Goal: Transaction & Acquisition: Purchase product/service

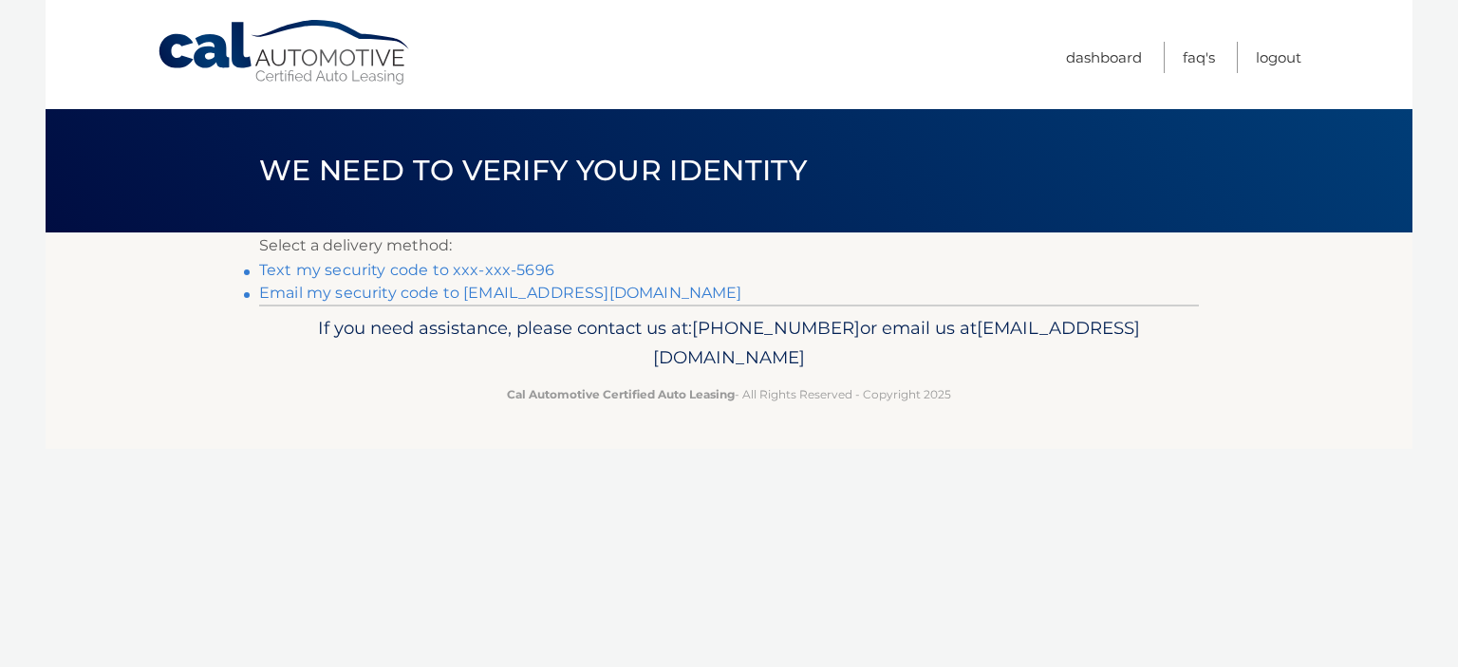
click at [519, 266] on link "Text my security code to xxx-xxx-5696" at bounding box center [406, 270] width 295 height 18
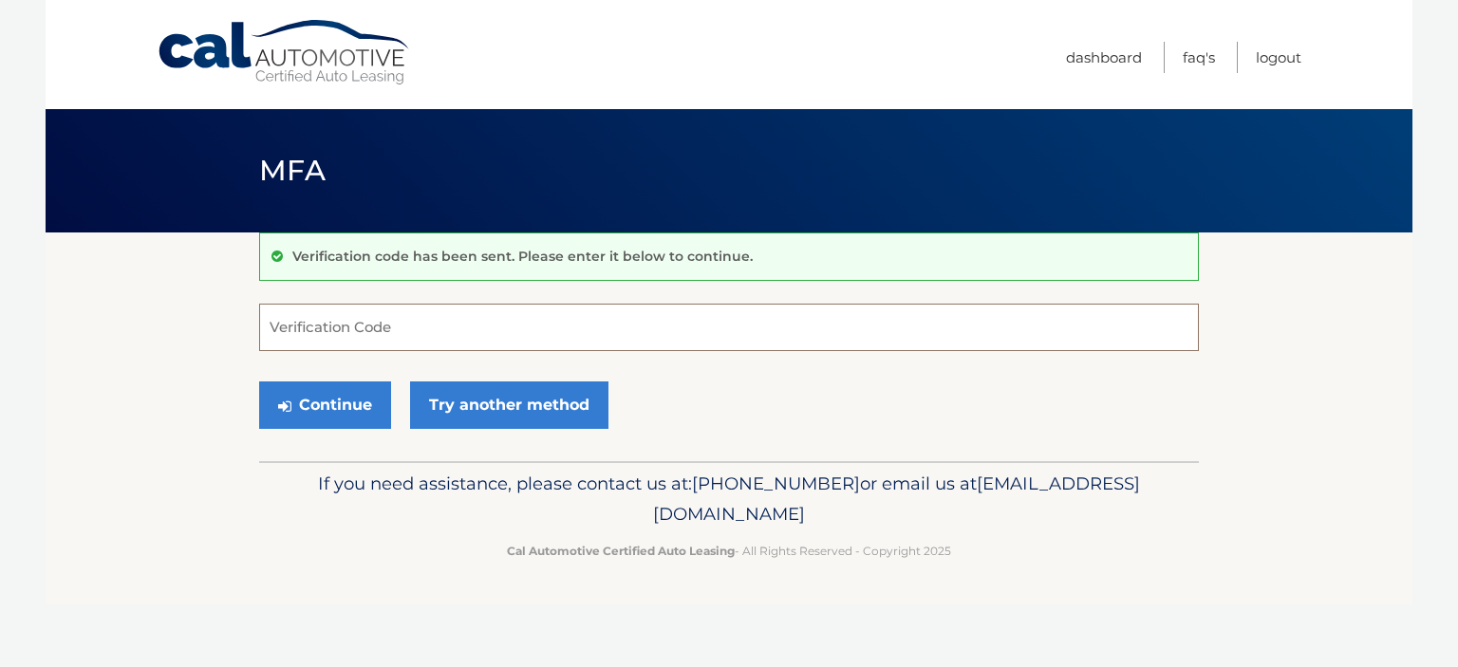
click at [680, 323] on input "Verification Code" at bounding box center [729, 327] width 940 height 47
type input "107754"
click at [337, 409] on button "Continue" at bounding box center [325, 405] width 132 height 47
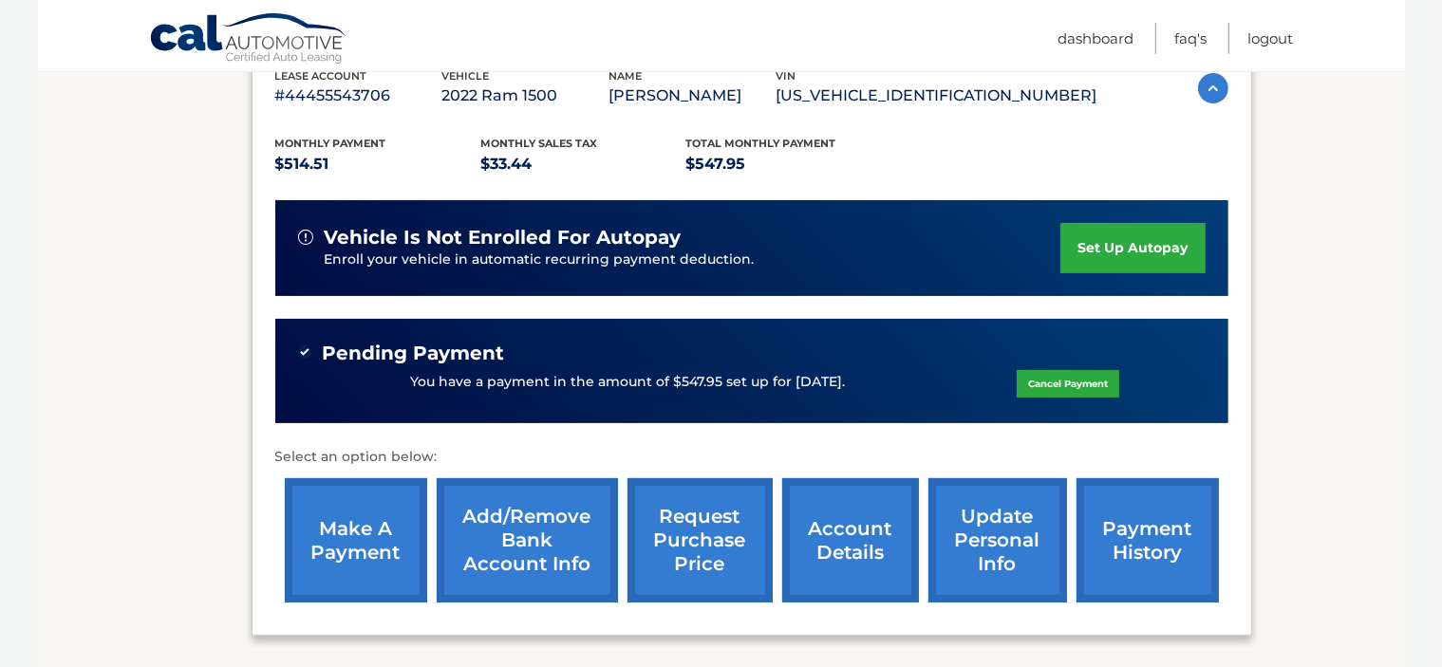
scroll to position [353, 0]
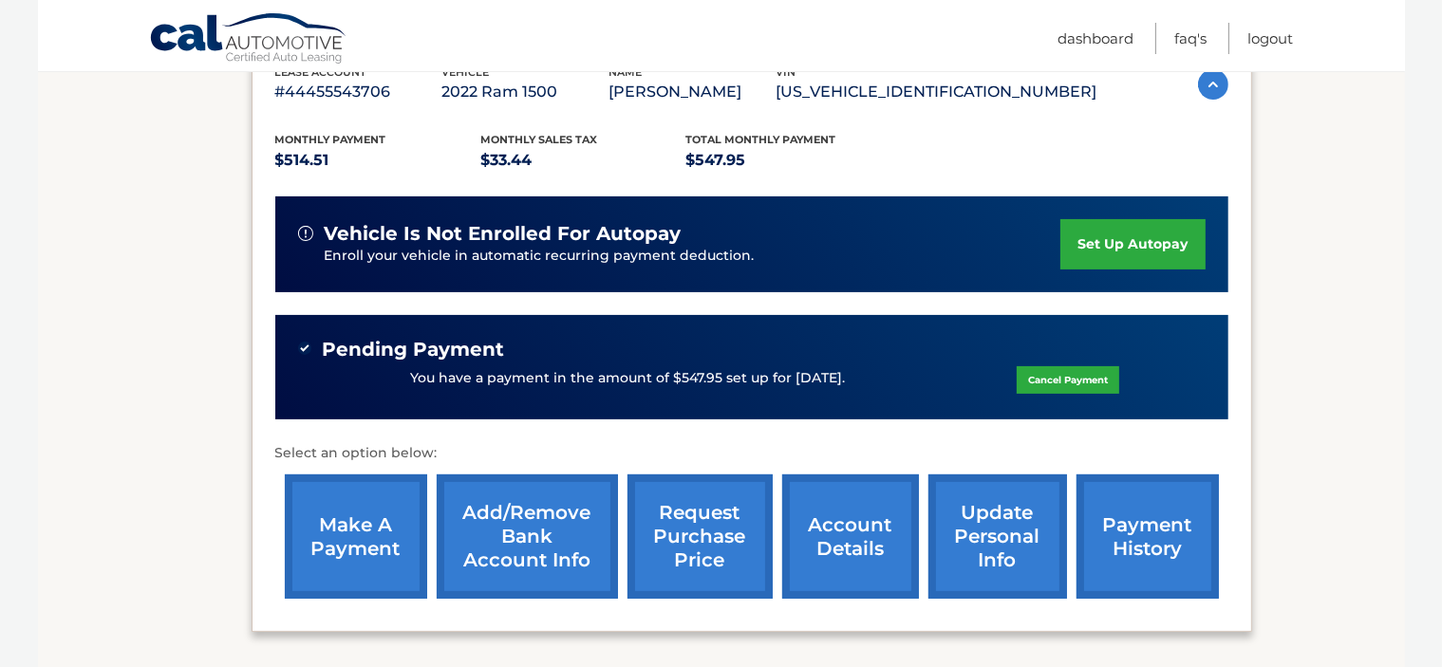
click at [1092, 374] on link "Cancel Payment" at bounding box center [1068, 380] width 103 height 28
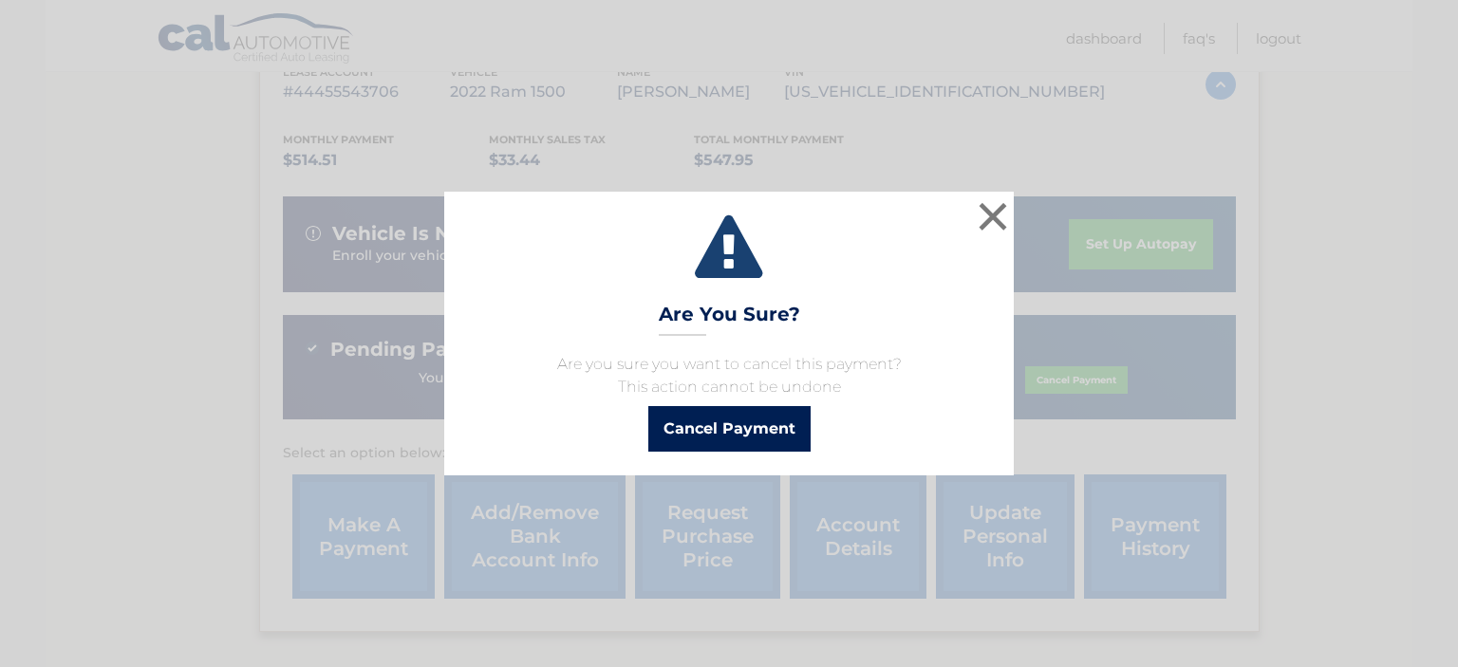
click at [751, 437] on button "Cancel Payment" at bounding box center [729, 429] width 162 height 46
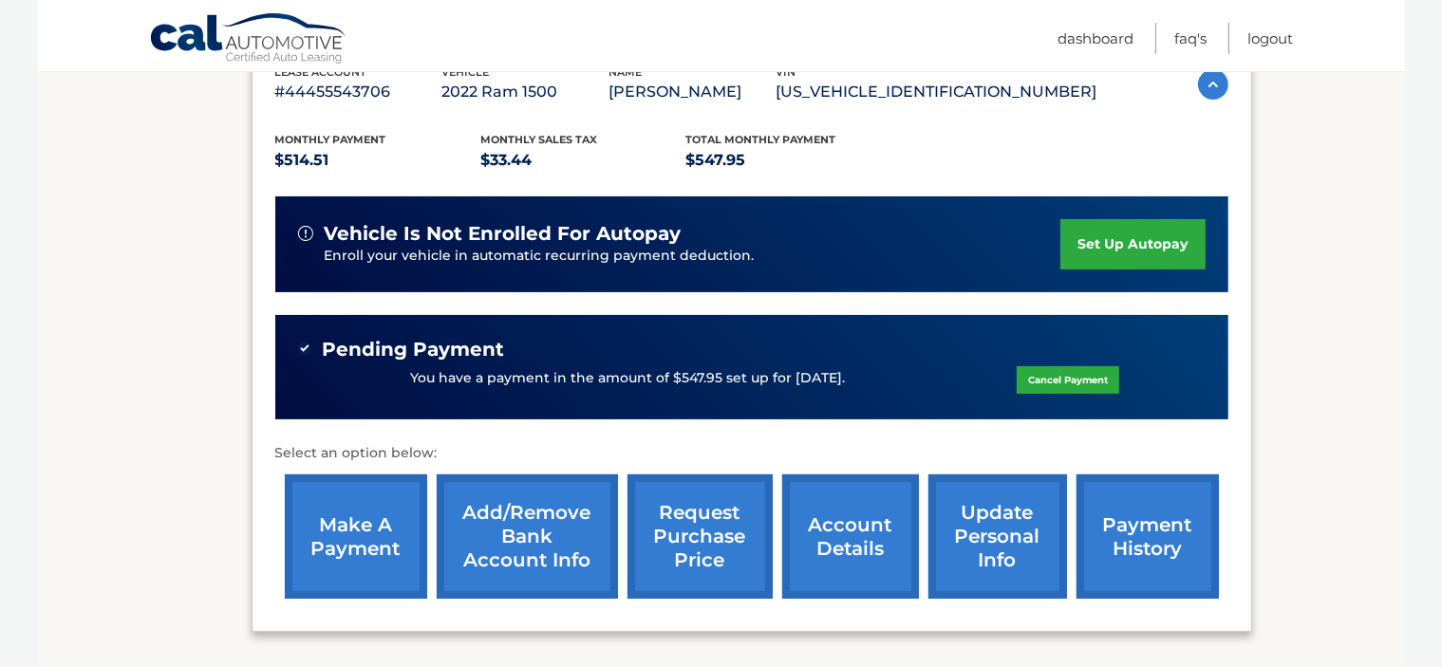
scroll to position [373, 0]
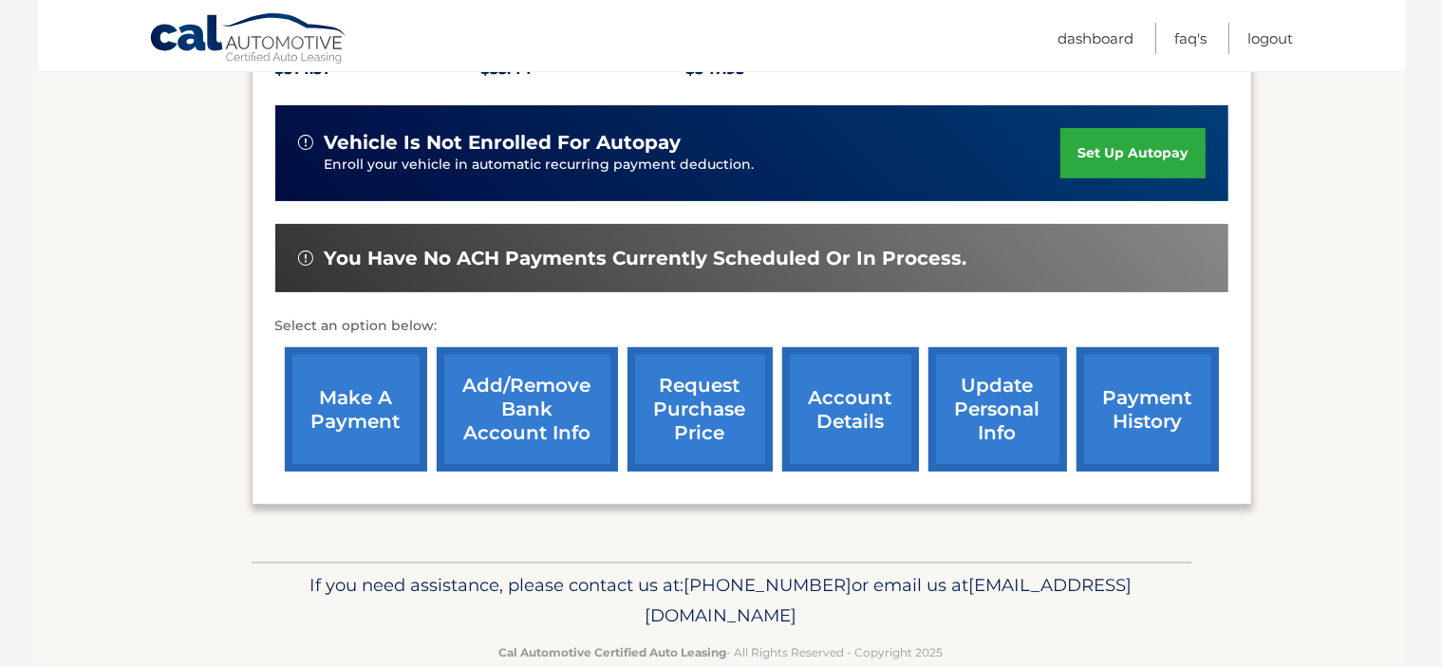
scroll to position [449, 0]
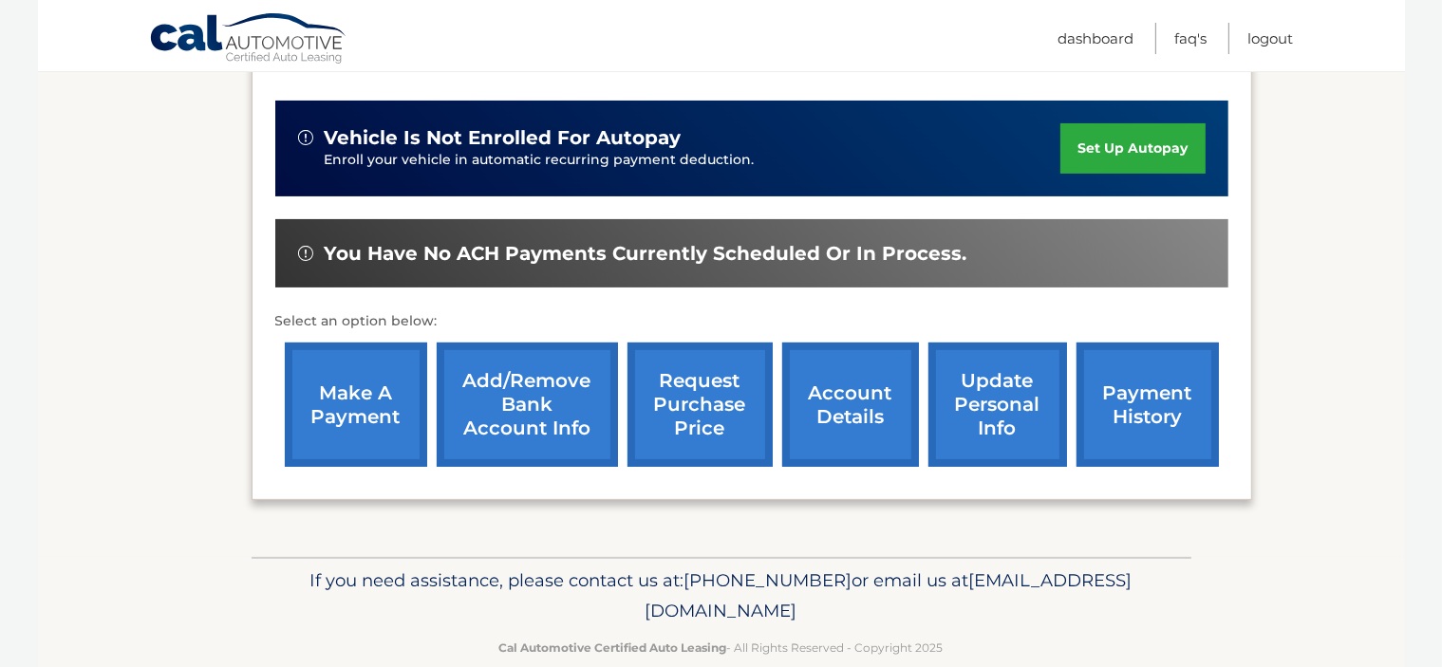
click at [365, 421] on link "make a payment" at bounding box center [356, 405] width 142 height 124
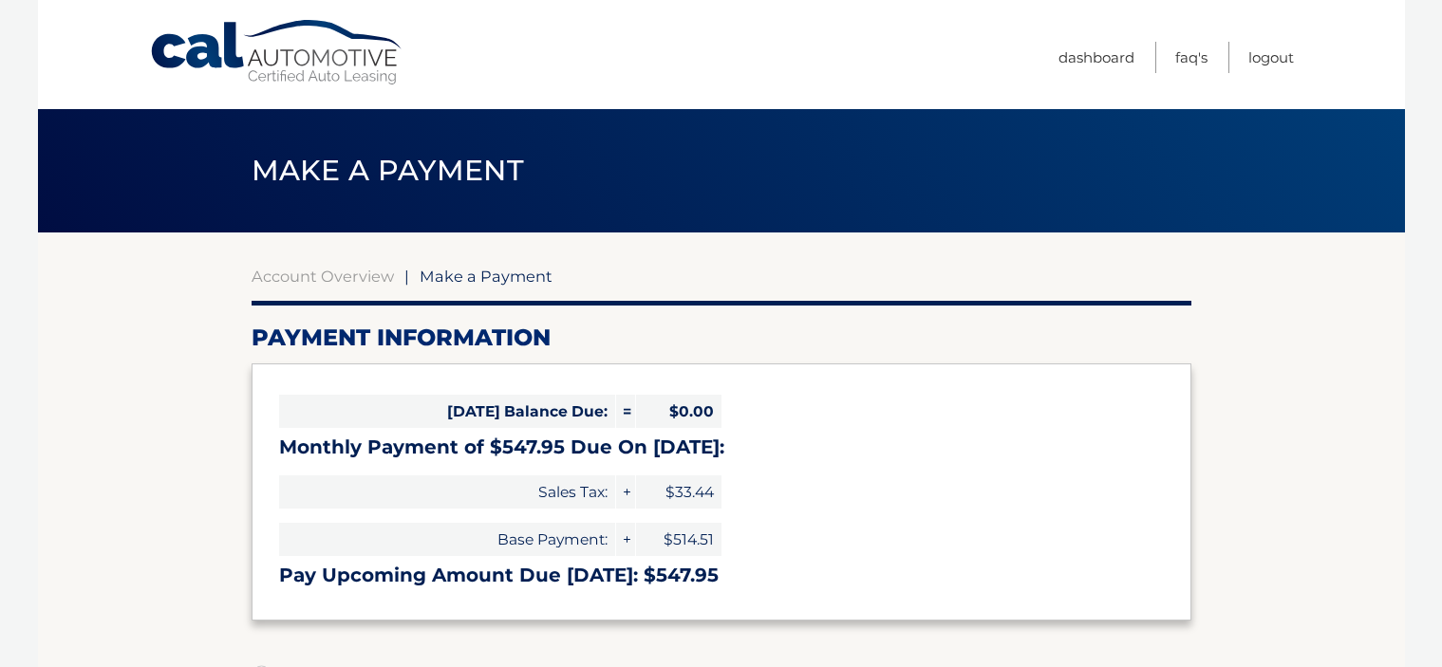
select select "Nzc3MDZhZDAtZTQxZi00NGQwLTk3NTgtODk5M2JlZWNhNTBi"
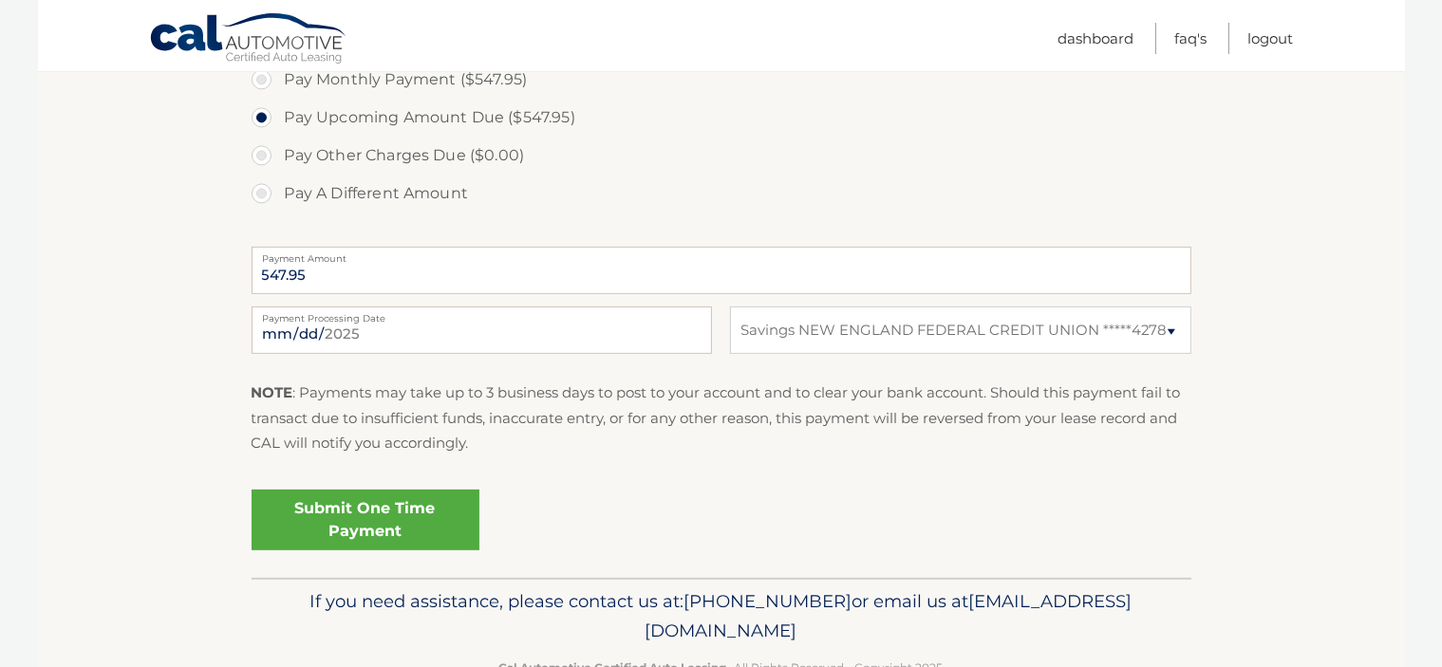
scroll to position [651, 0]
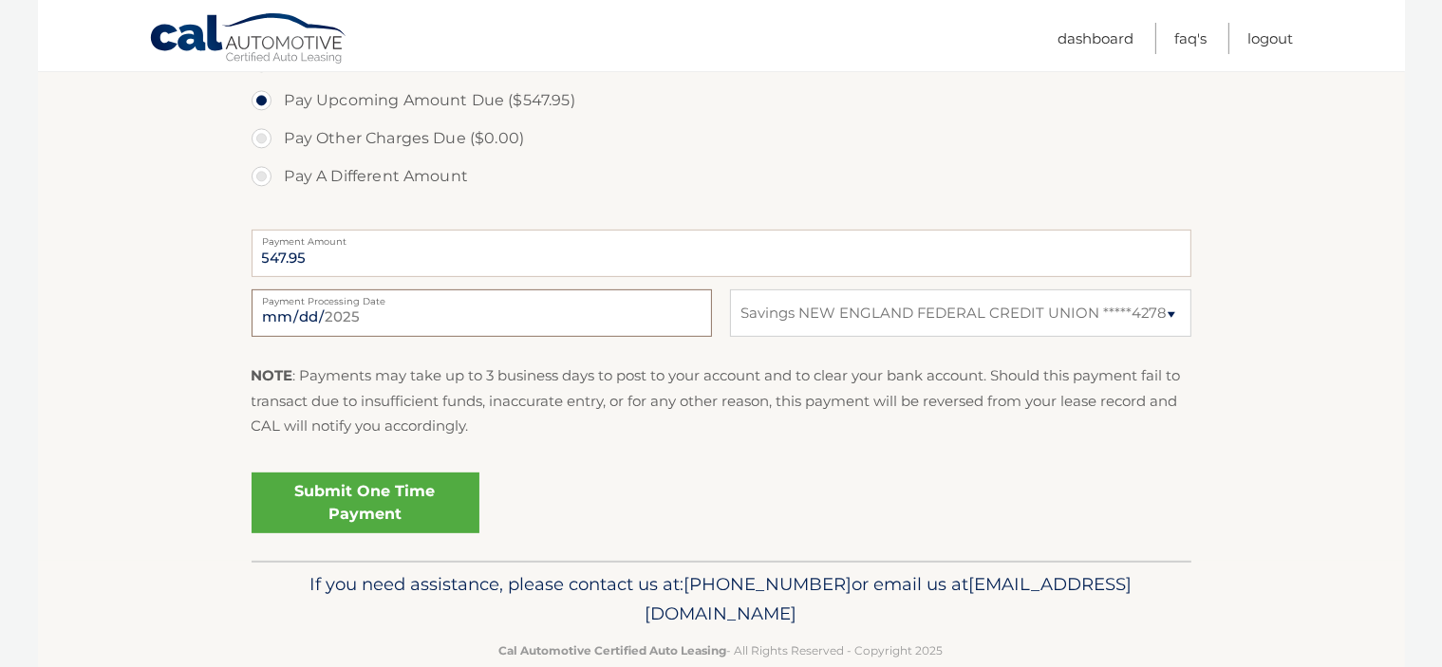
click at [376, 332] on input "2025-09-02" at bounding box center [482, 313] width 460 height 47
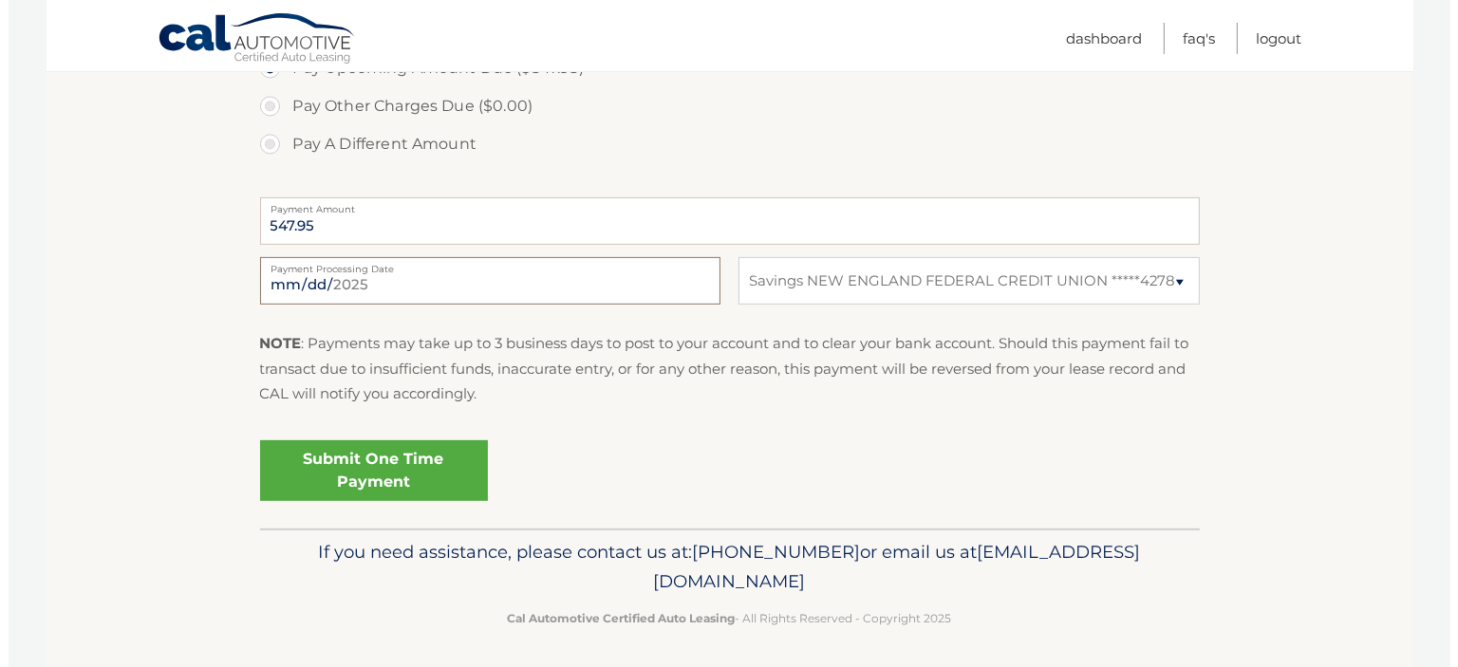
scroll to position [687, 0]
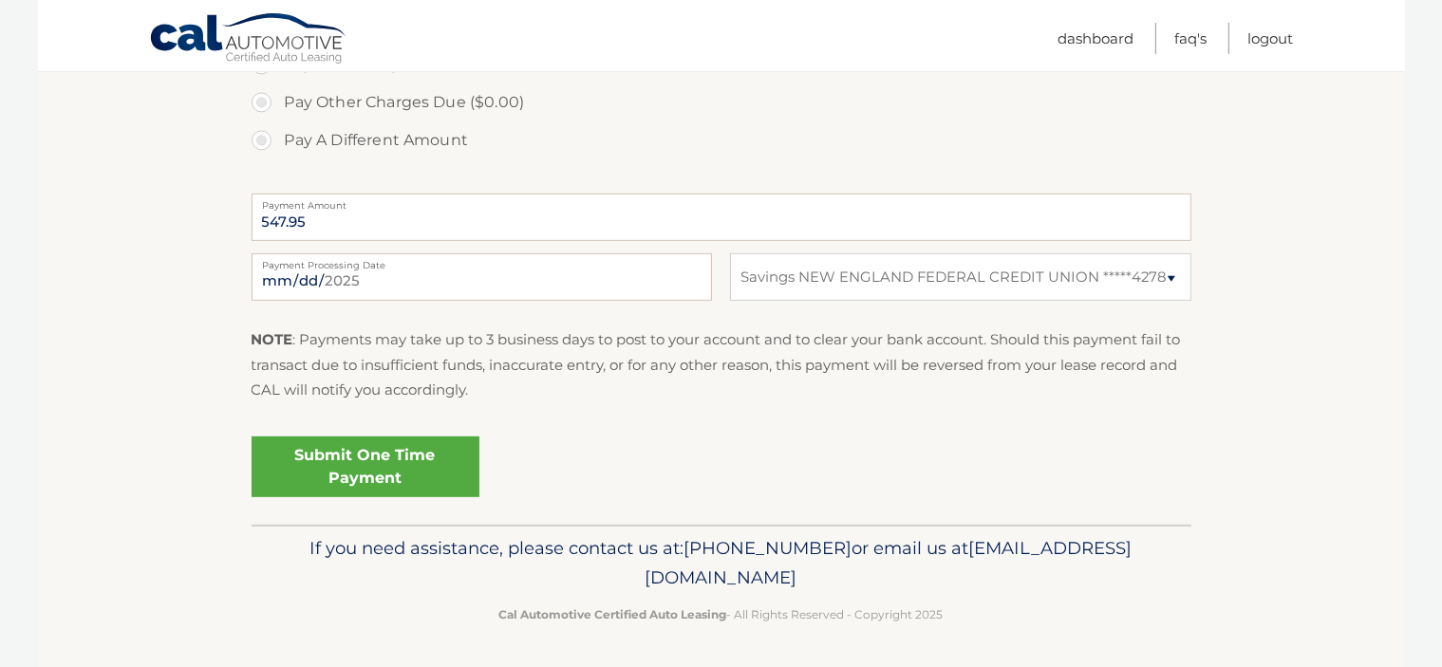
click at [177, 353] on section "Account Overview | Make a Payment Payment Information Today's Balance Due: = $0…" at bounding box center [721, 35] width 1367 height 980
click at [357, 456] on link "Submit One Time Payment" at bounding box center [366, 467] width 228 height 61
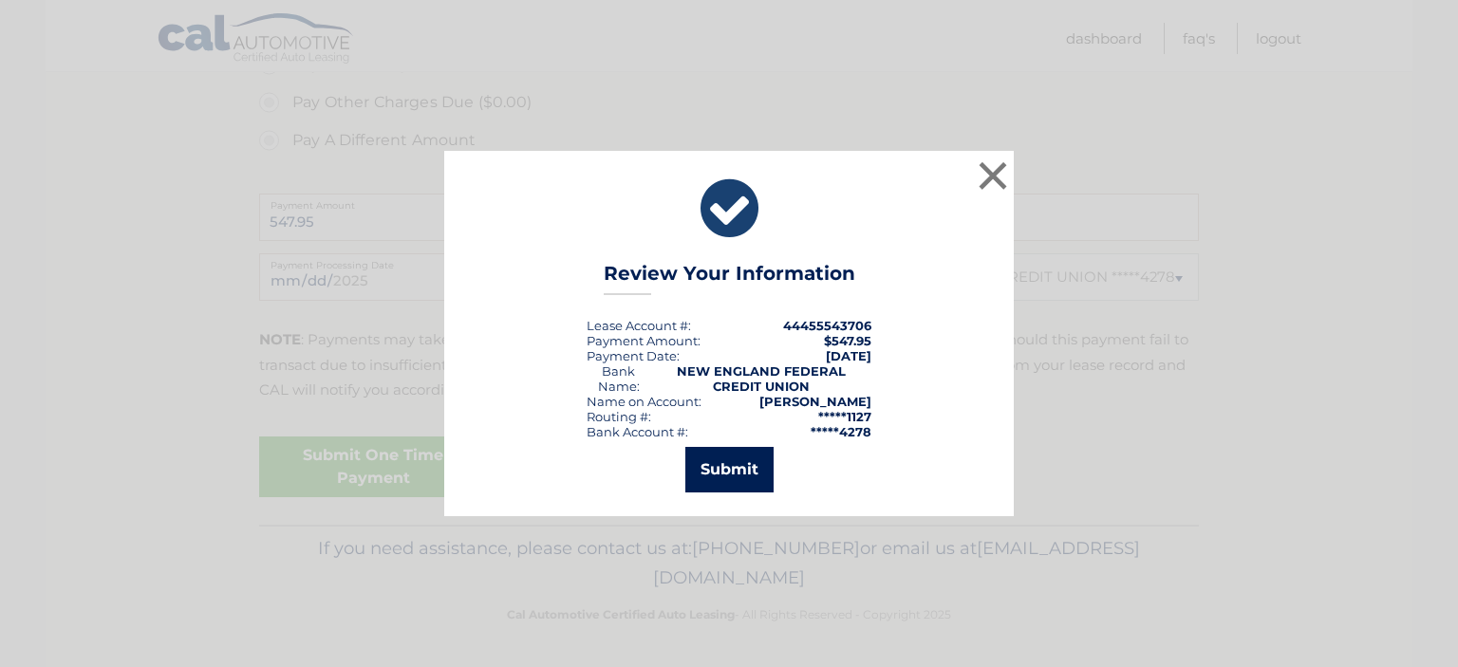
click at [725, 471] on button "Submit" at bounding box center [729, 470] width 88 height 46
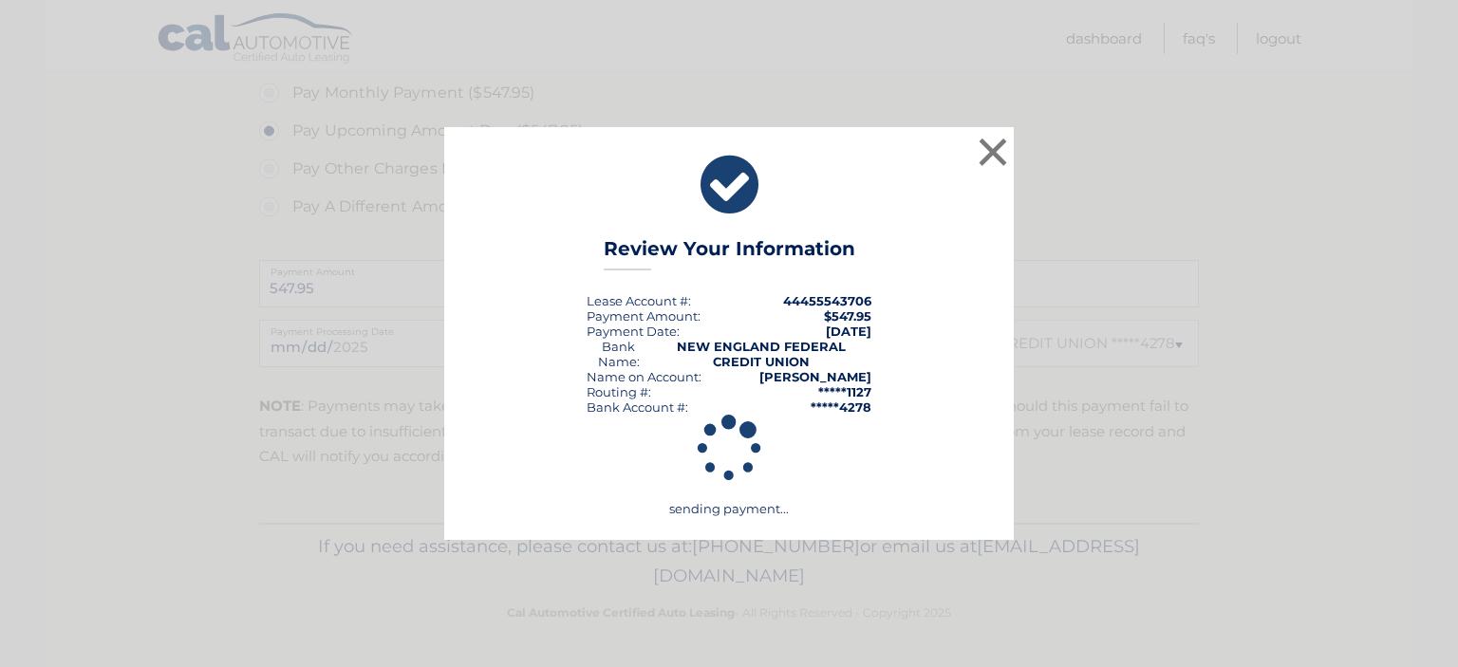
scroll to position [619, 0]
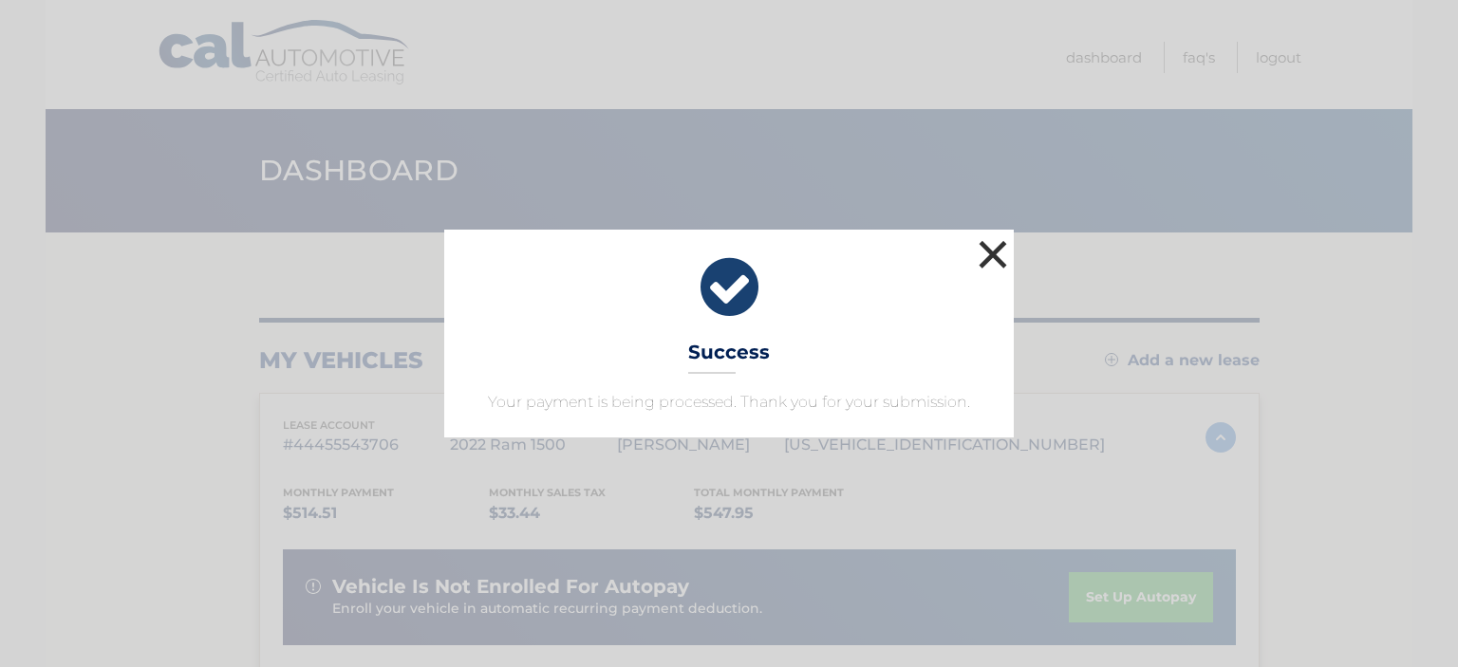
click at [994, 247] on button "×" at bounding box center [993, 254] width 38 height 38
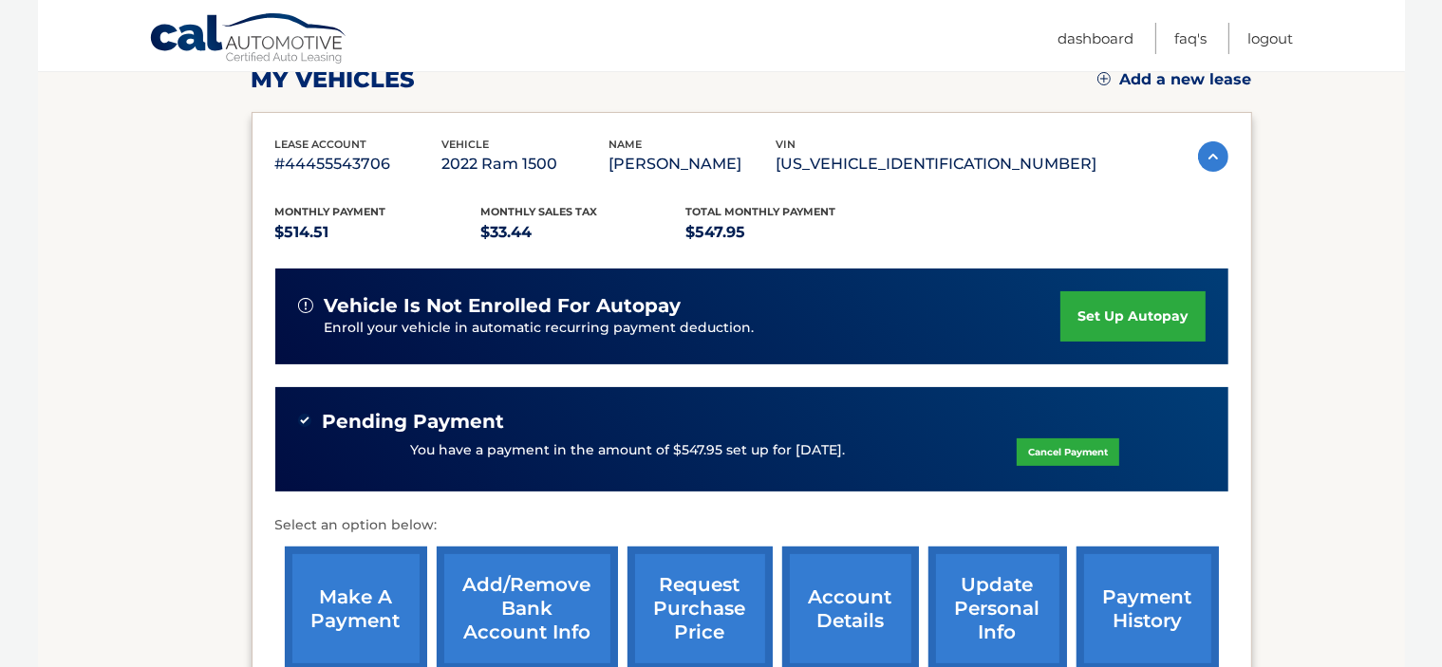
scroll to position [280, 0]
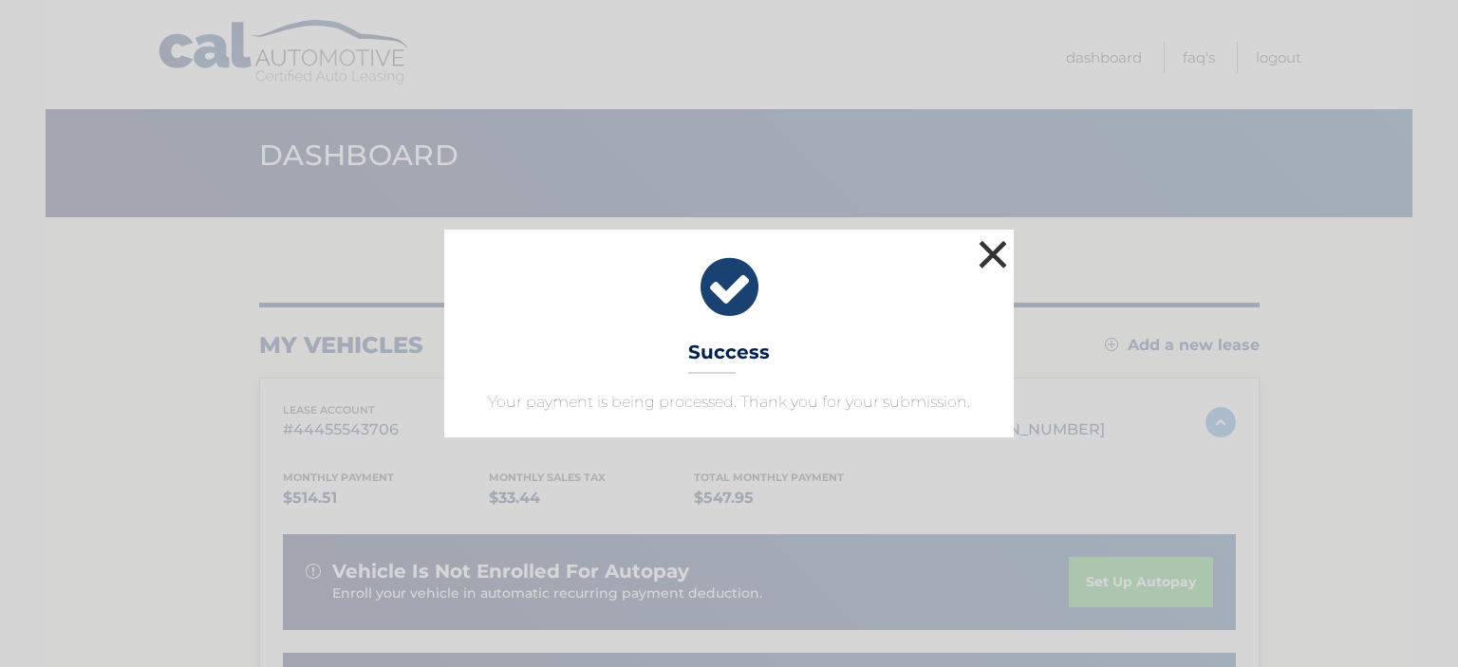
click at [994, 242] on button "×" at bounding box center [993, 254] width 38 height 38
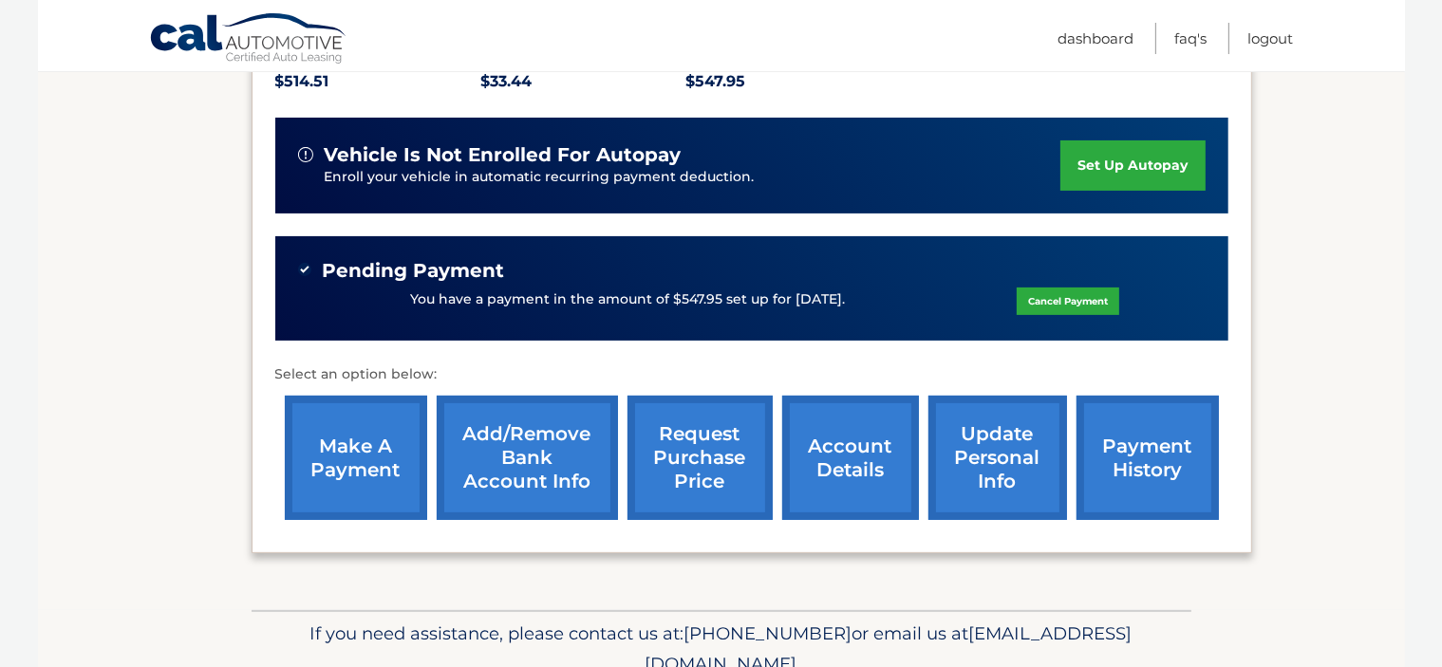
scroll to position [434, 0]
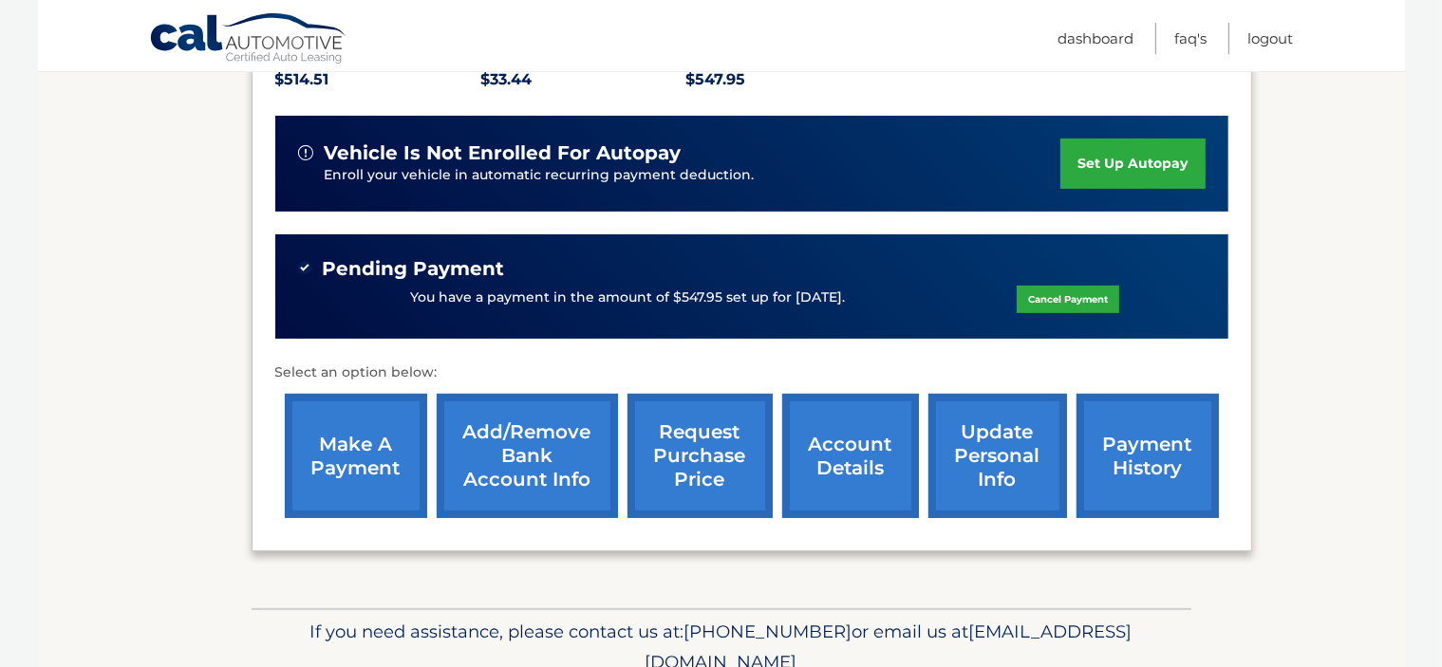
click at [1164, 441] on link "payment history" at bounding box center [1148, 456] width 142 height 124
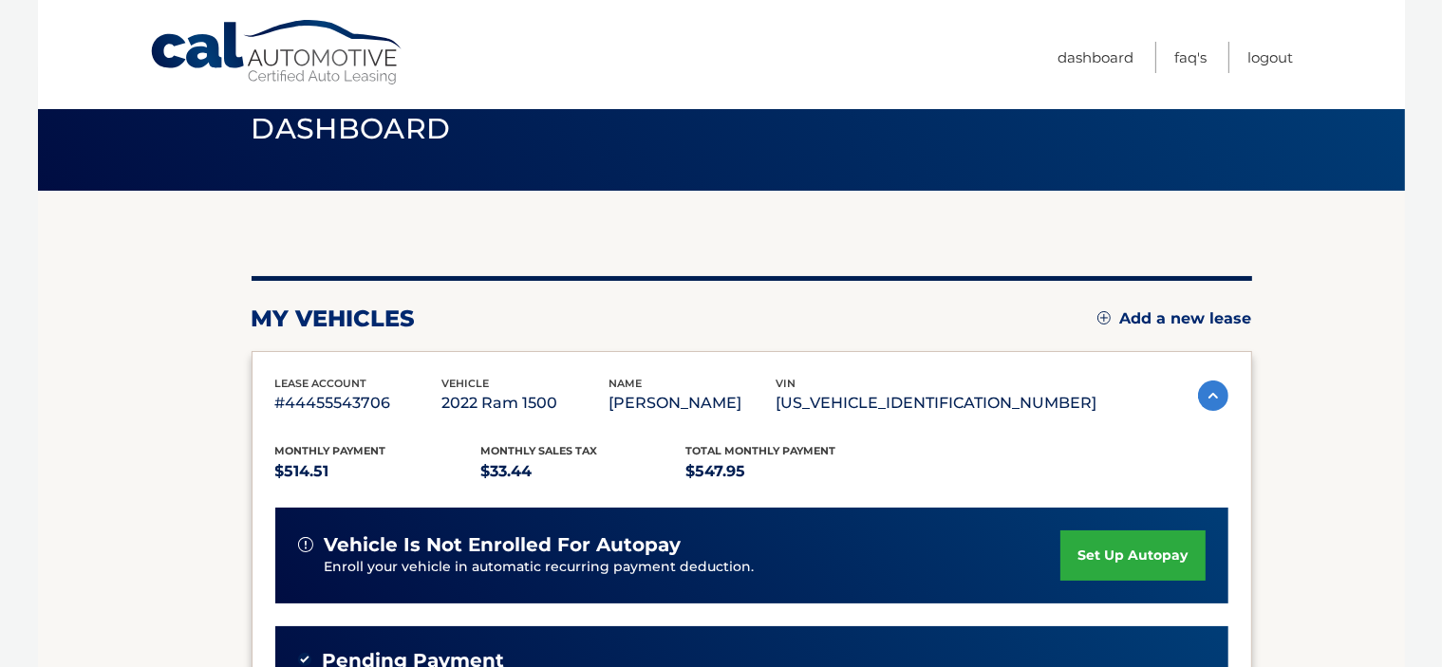
scroll to position [42, 0]
click at [1198, 395] on img at bounding box center [1213, 396] width 30 height 30
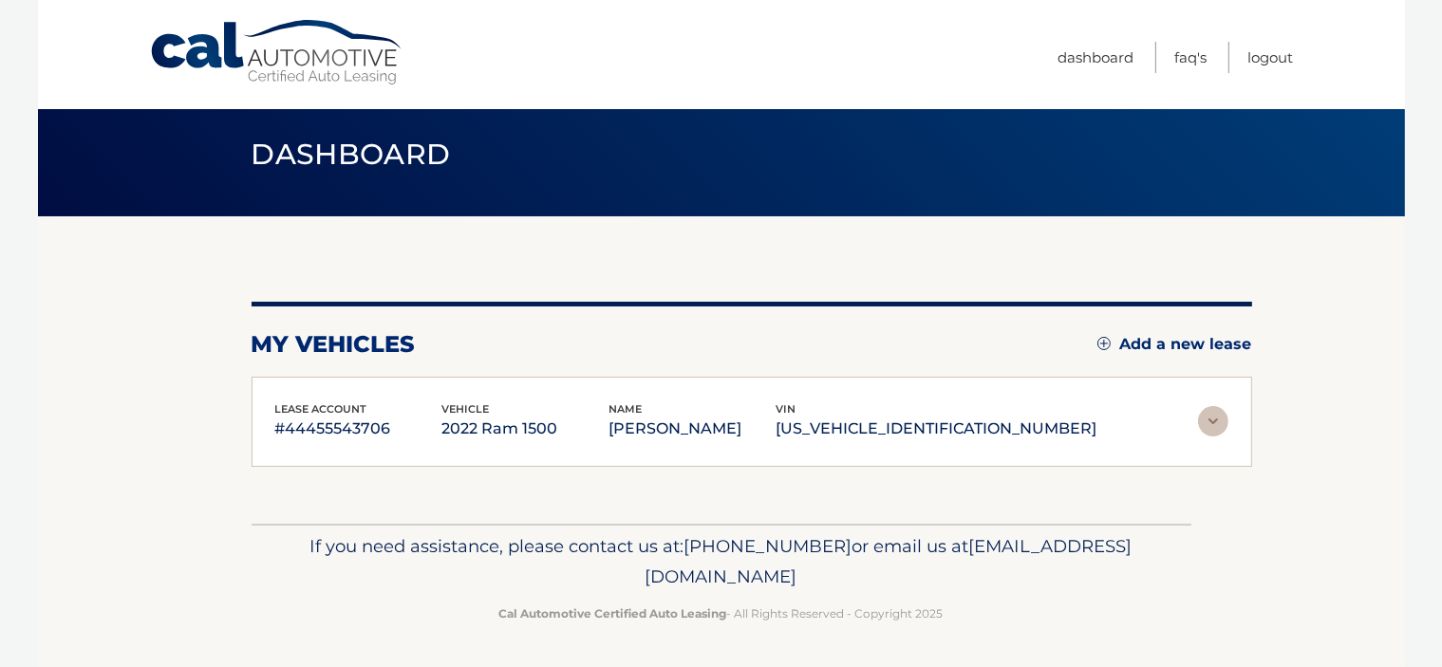
scroll to position [14, 0]
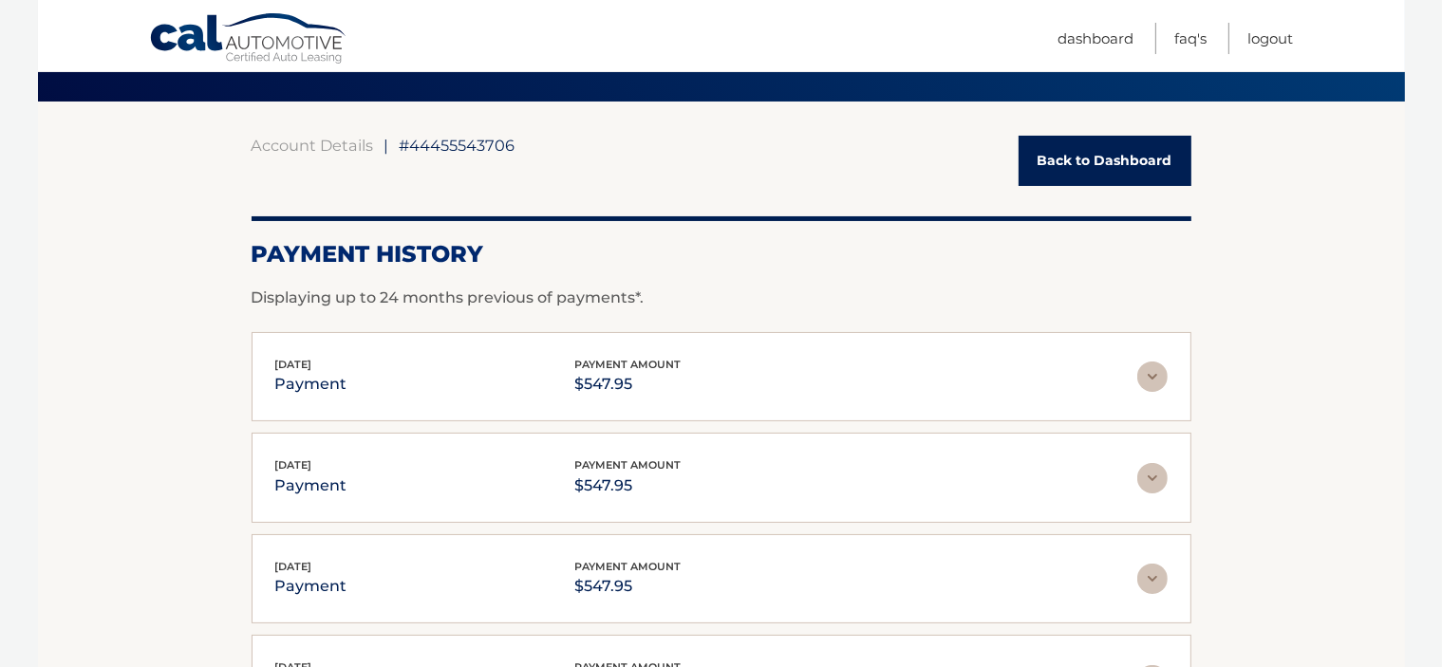
scroll to position [125, 0]
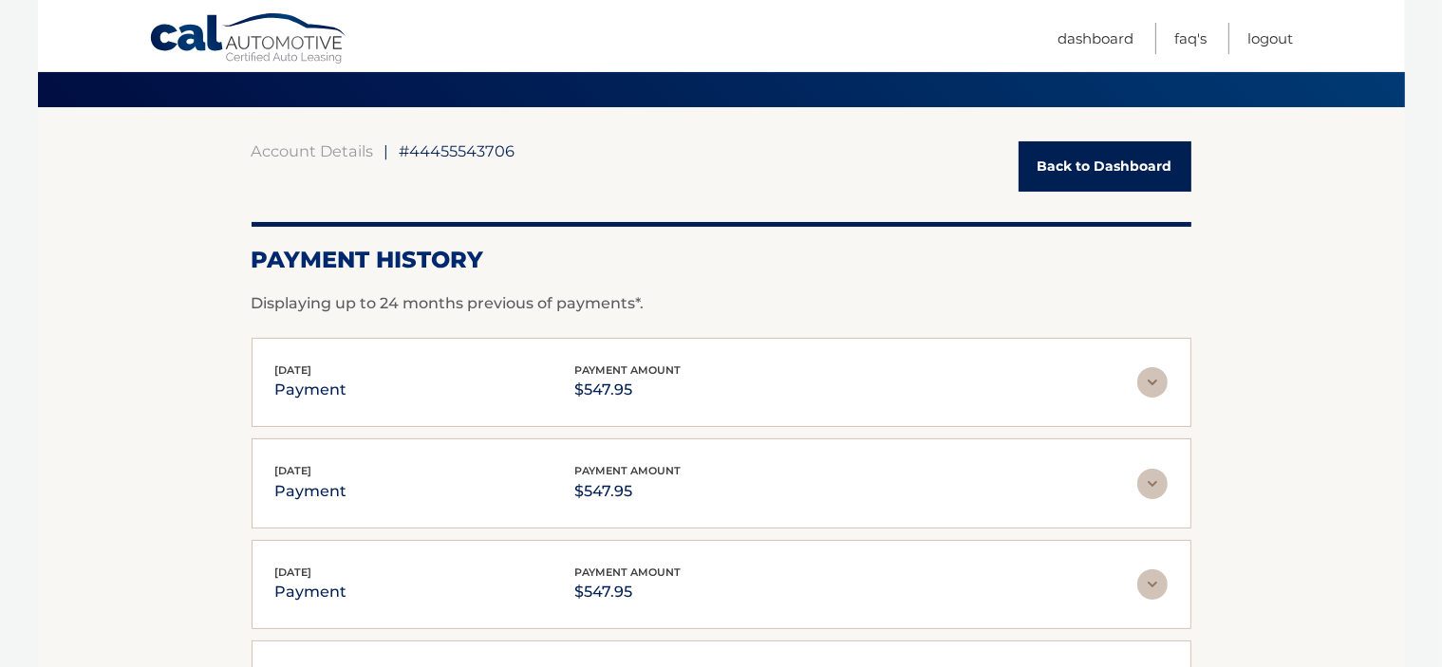
click at [1158, 379] on img at bounding box center [1152, 382] width 30 height 30
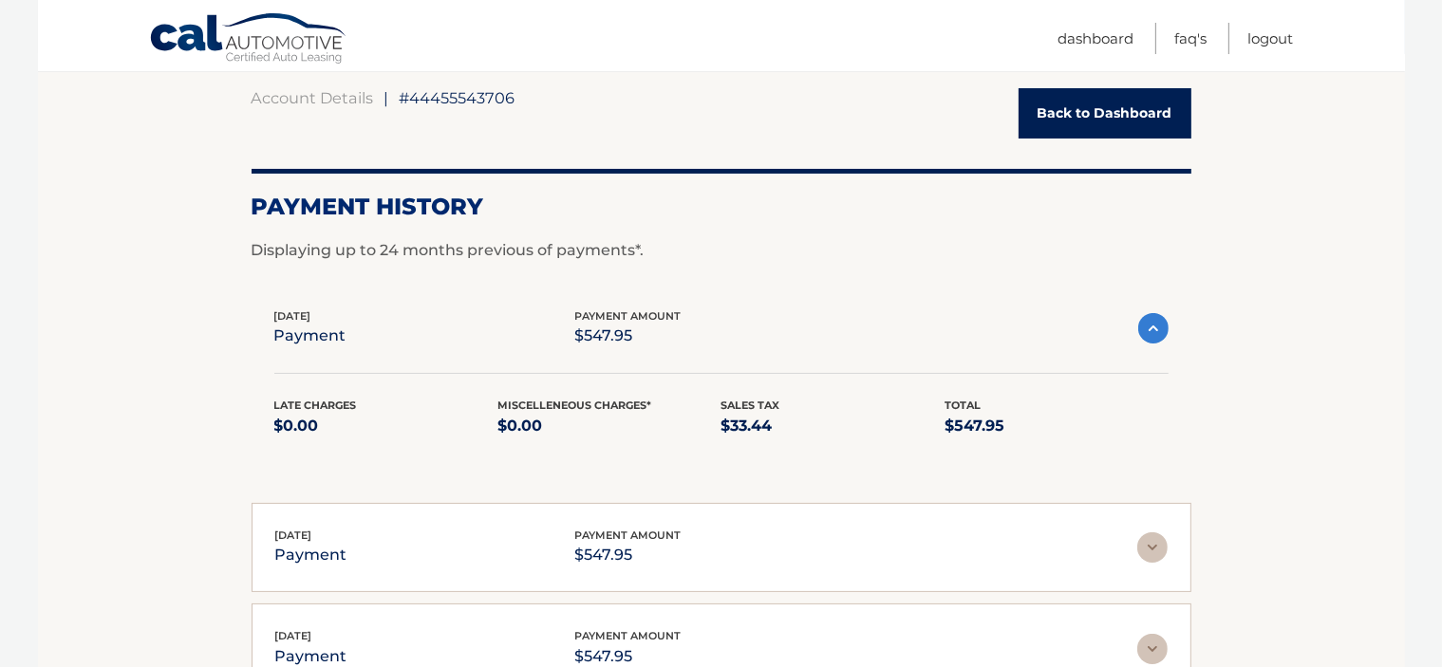
scroll to position [176, 0]
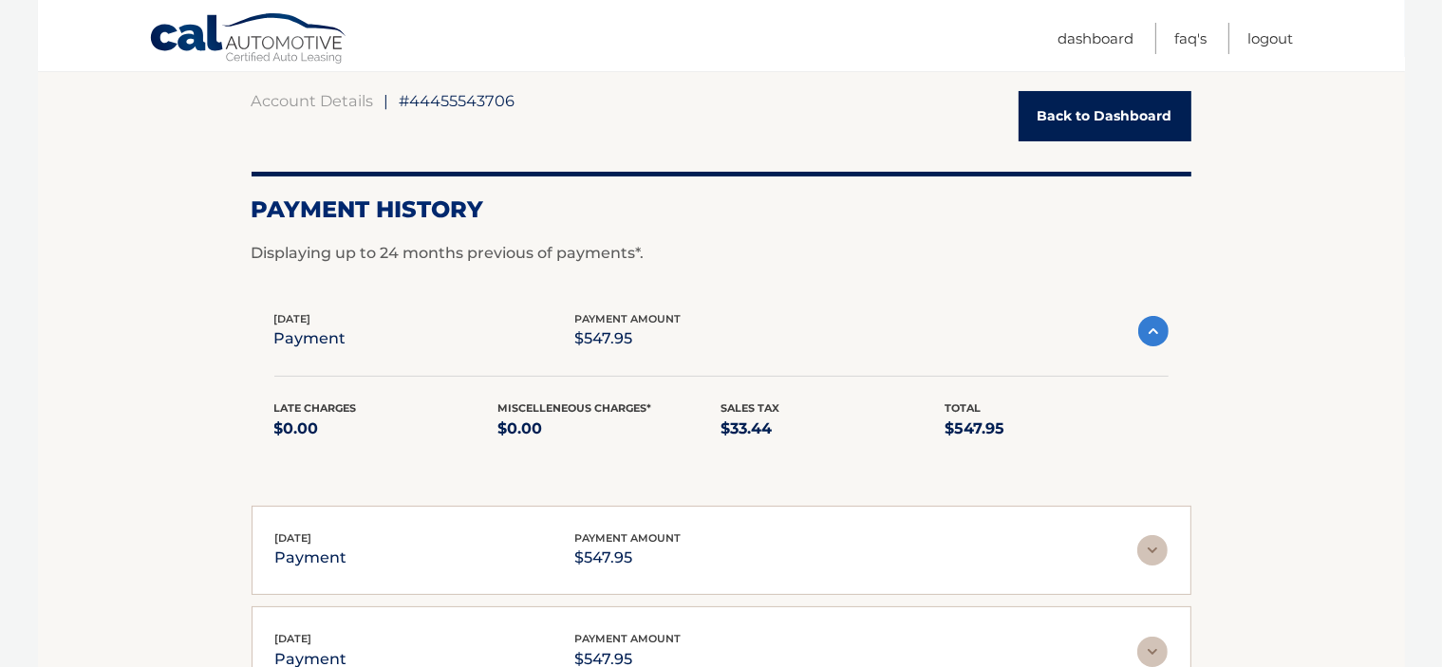
click at [1157, 330] on img at bounding box center [1153, 331] width 30 height 30
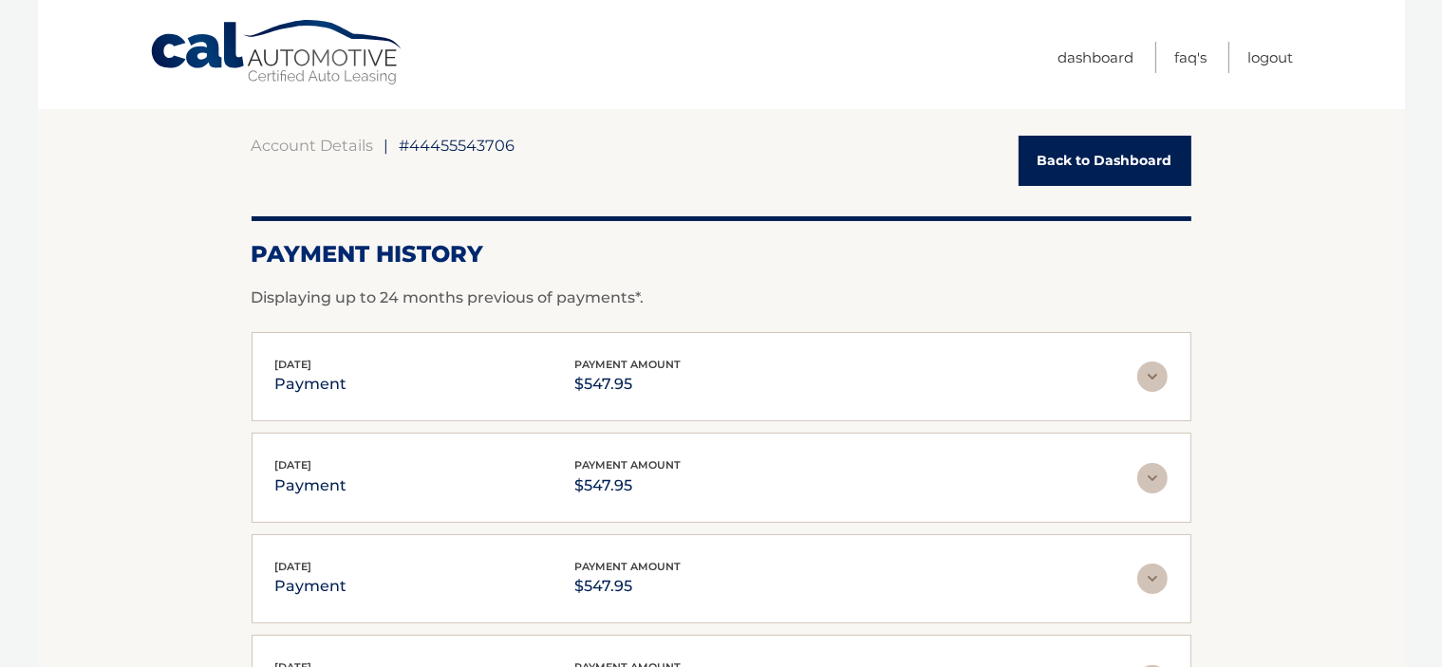
scroll to position [0, 0]
